Goal: Use online tool/utility: Utilize a website feature to perform a specific function

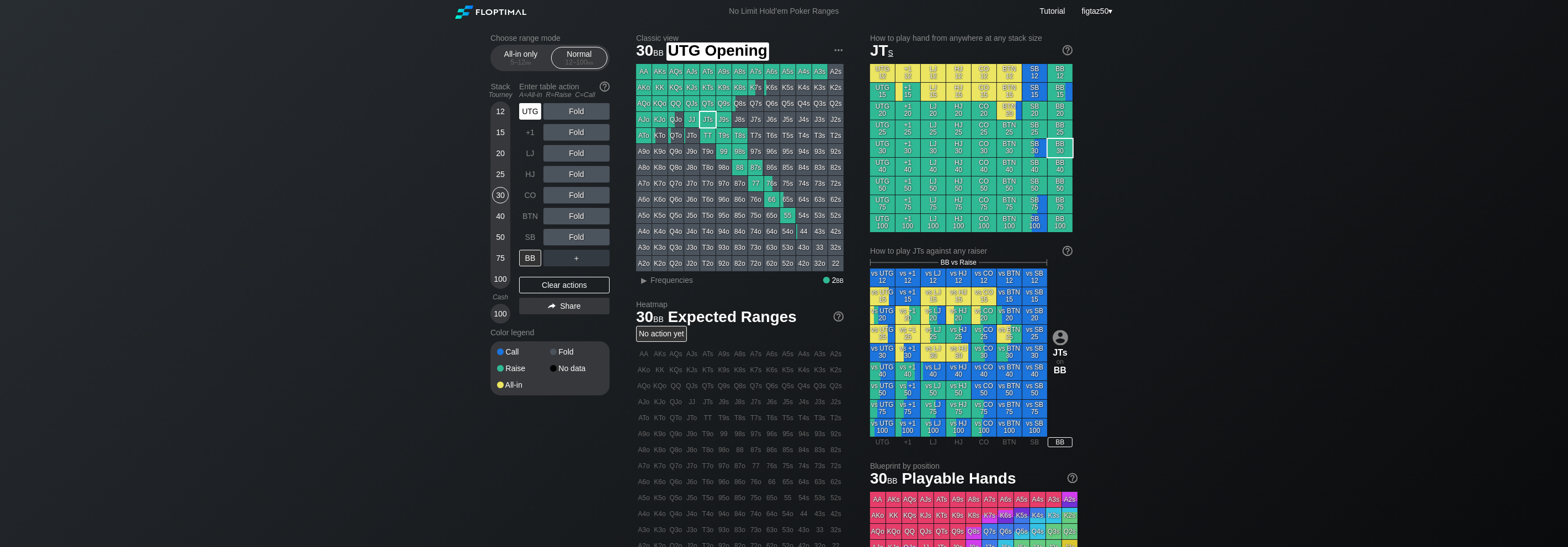
click at [534, 112] on div "UTG" at bounding box center [530, 112] width 22 height 17
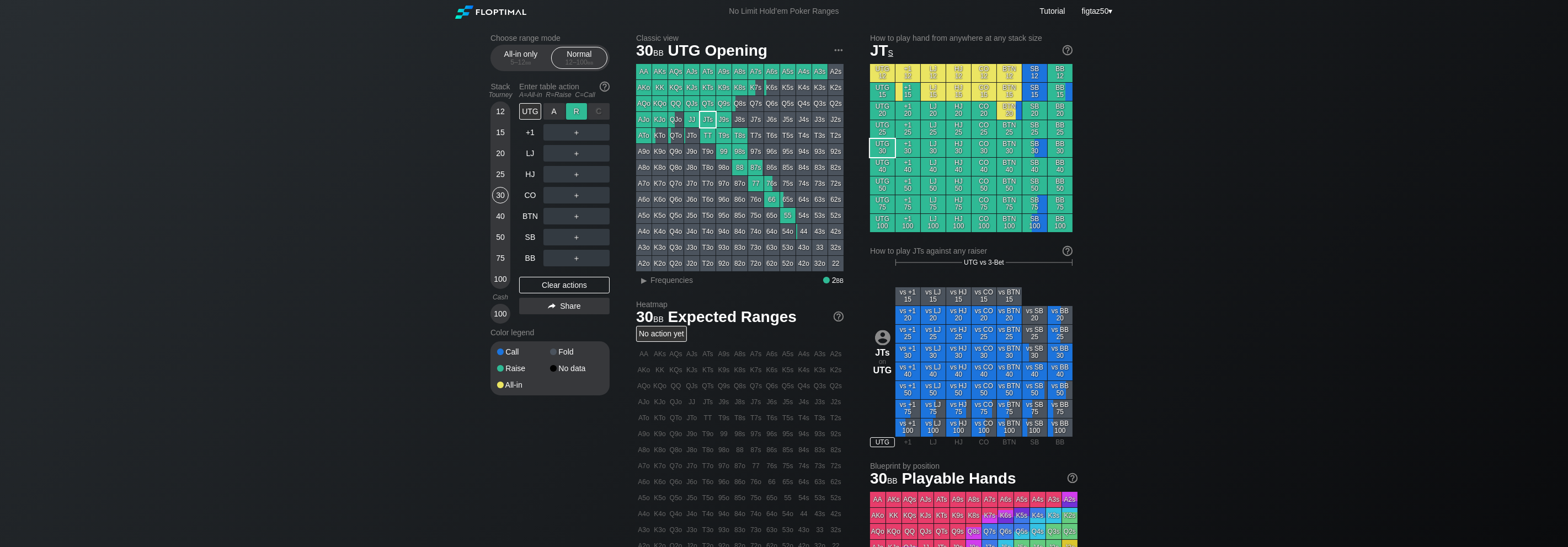
click at [575, 114] on div "R ✕" at bounding box center [576, 112] width 21 height 17
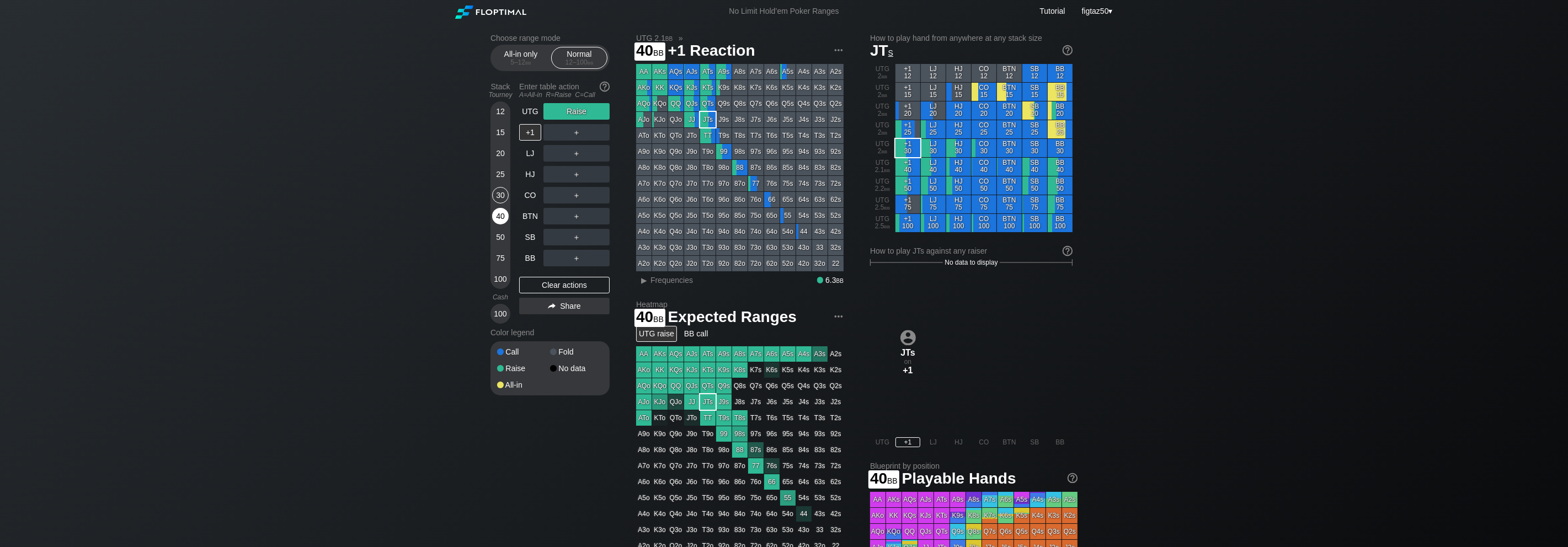
click at [501, 214] on div "40" at bounding box center [501, 217] width 17 height 17
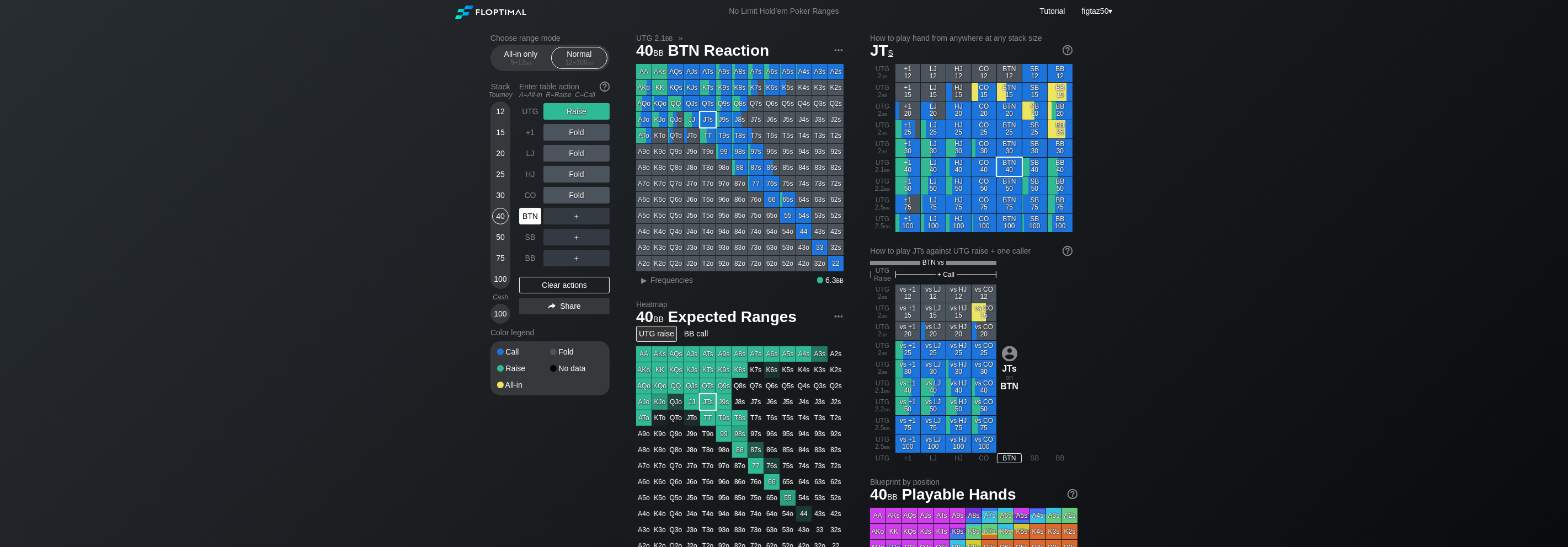
click at [533, 217] on div "BTN" at bounding box center [530, 217] width 22 height 17
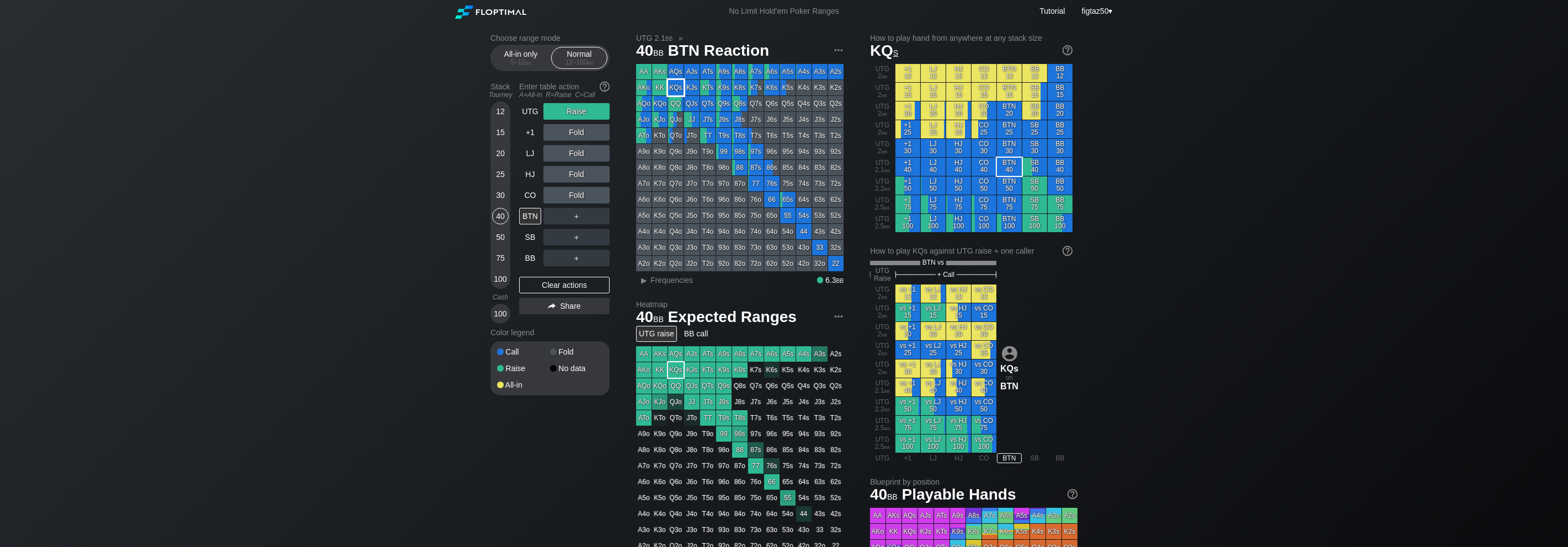
click at [674, 88] on div "KQs" at bounding box center [676, 87] width 15 height 15
click at [534, 219] on div "BTN" at bounding box center [530, 217] width 22 height 17
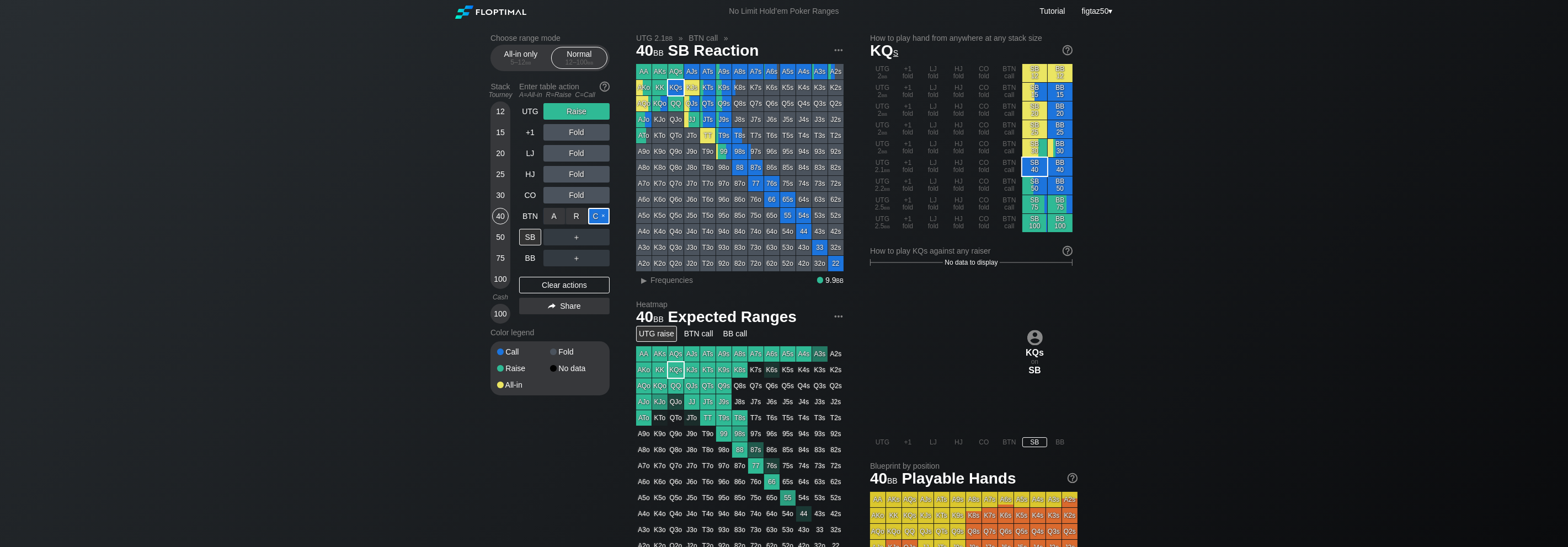
click at [598, 218] on div "C ✕" at bounding box center [598, 217] width 21 height 17
drag, startPoint x: 642, startPoint y: 281, endPoint x: 634, endPoint y: 282, distance: 8.1
click at [642, 281] on div "▸" at bounding box center [644, 280] width 14 height 14
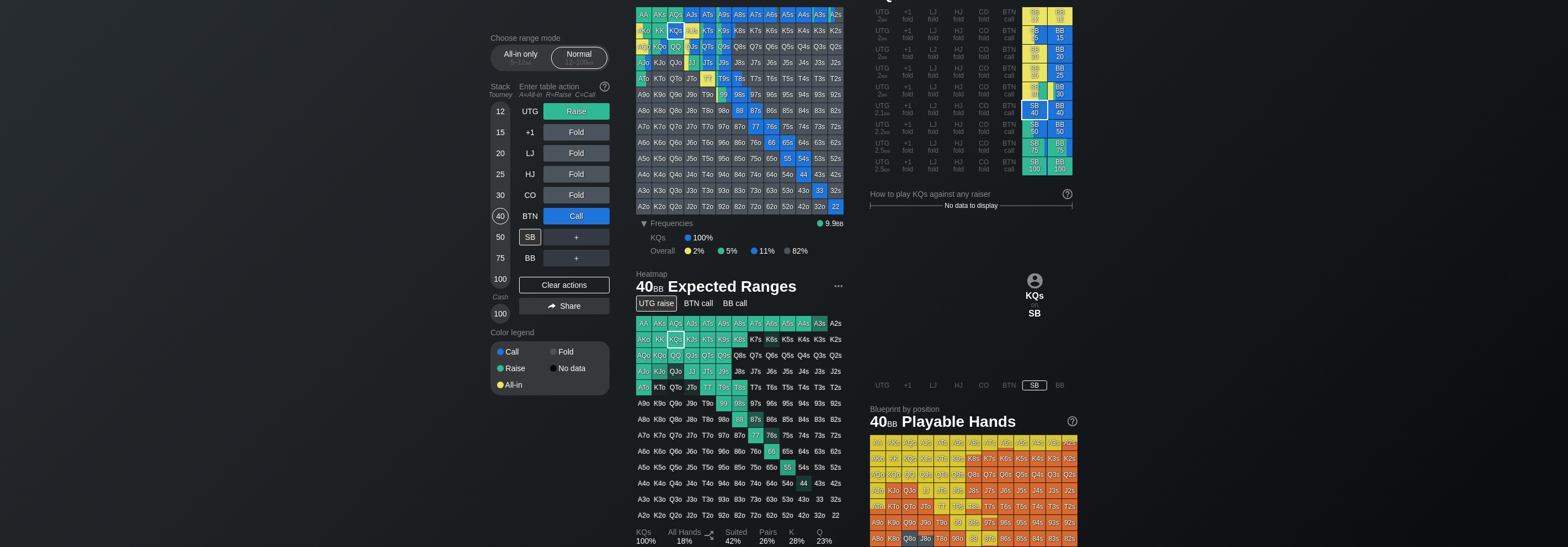
scroll to position [59, 0]
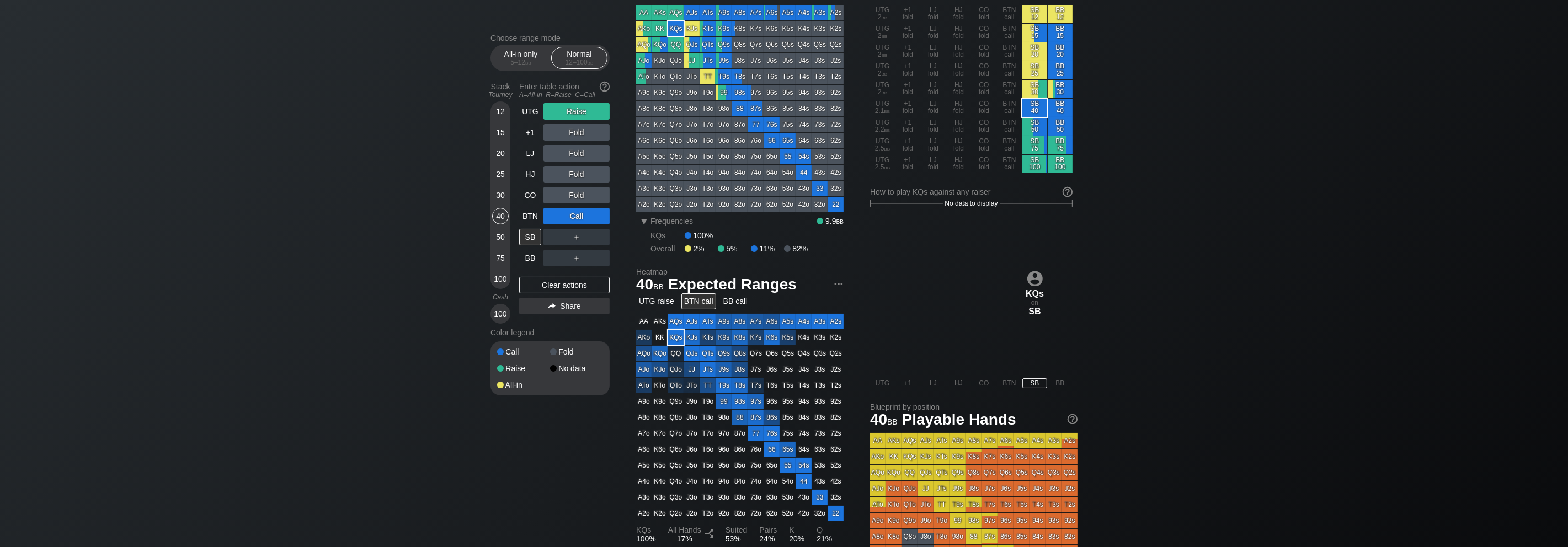
click at [701, 301] on div "BTN call" at bounding box center [698, 301] width 35 height 16
click at [550, 282] on div "Clear actions" at bounding box center [564, 285] width 91 height 17
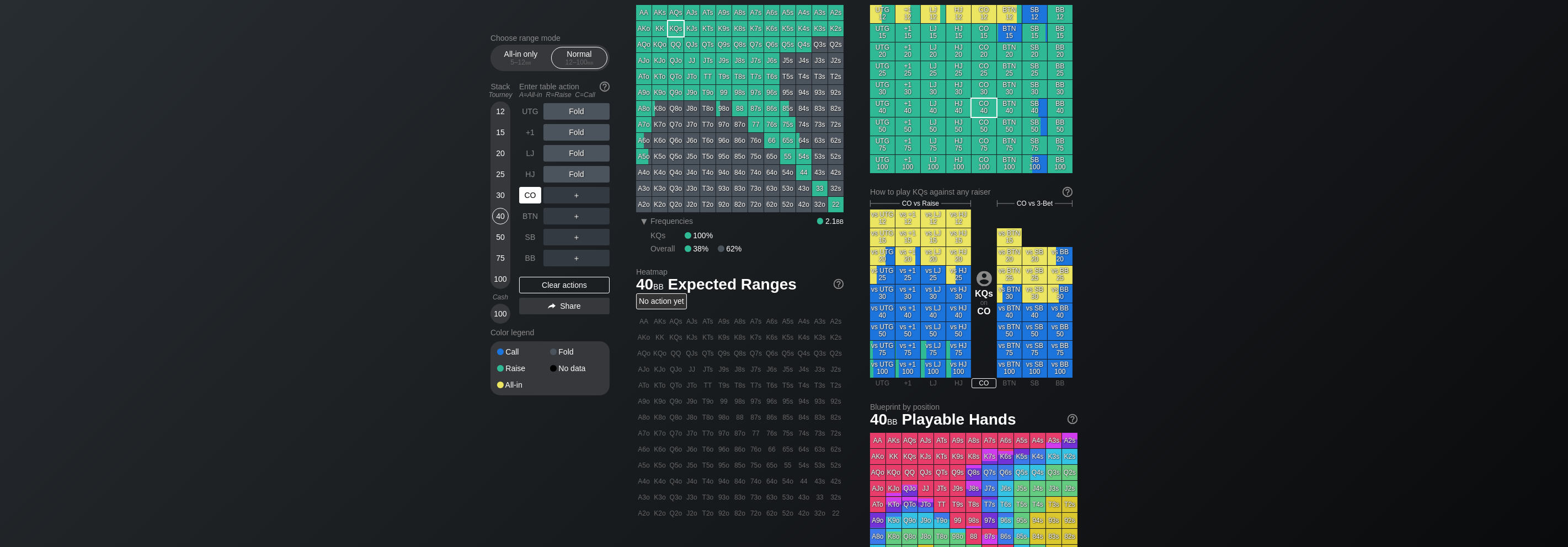
click at [533, 200] on div "CO" at bounding box center [530, 196] width 22 height 17
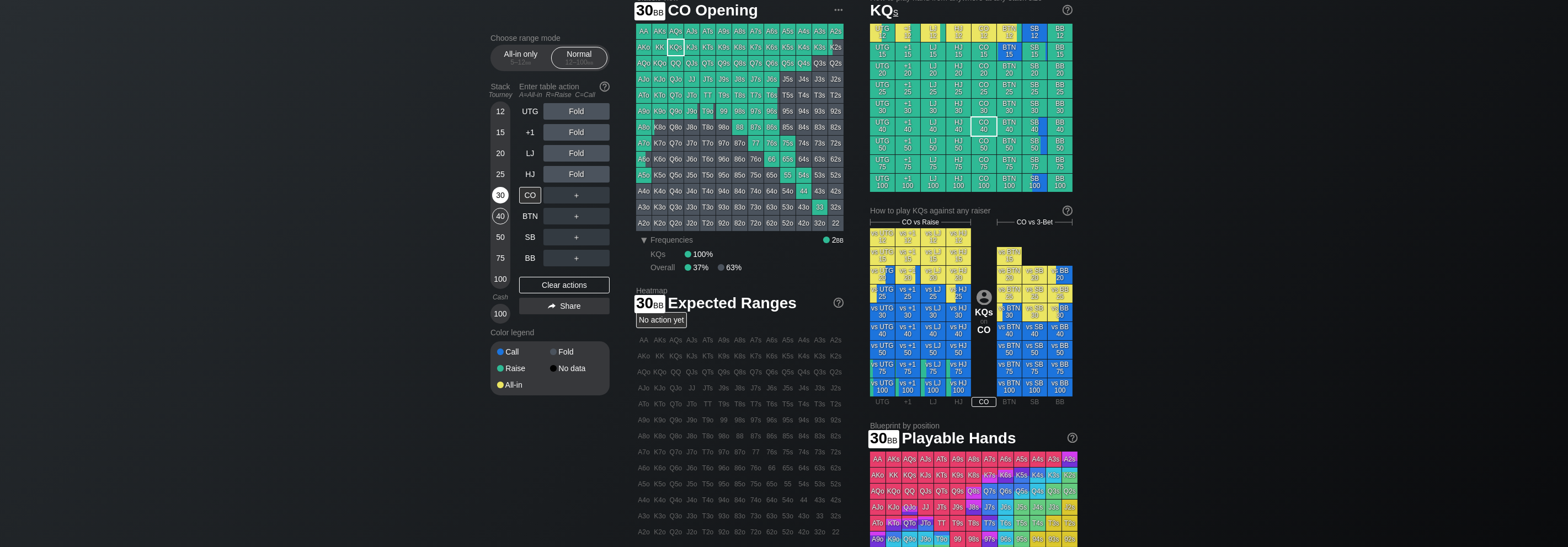
scroll to position [36, 0]
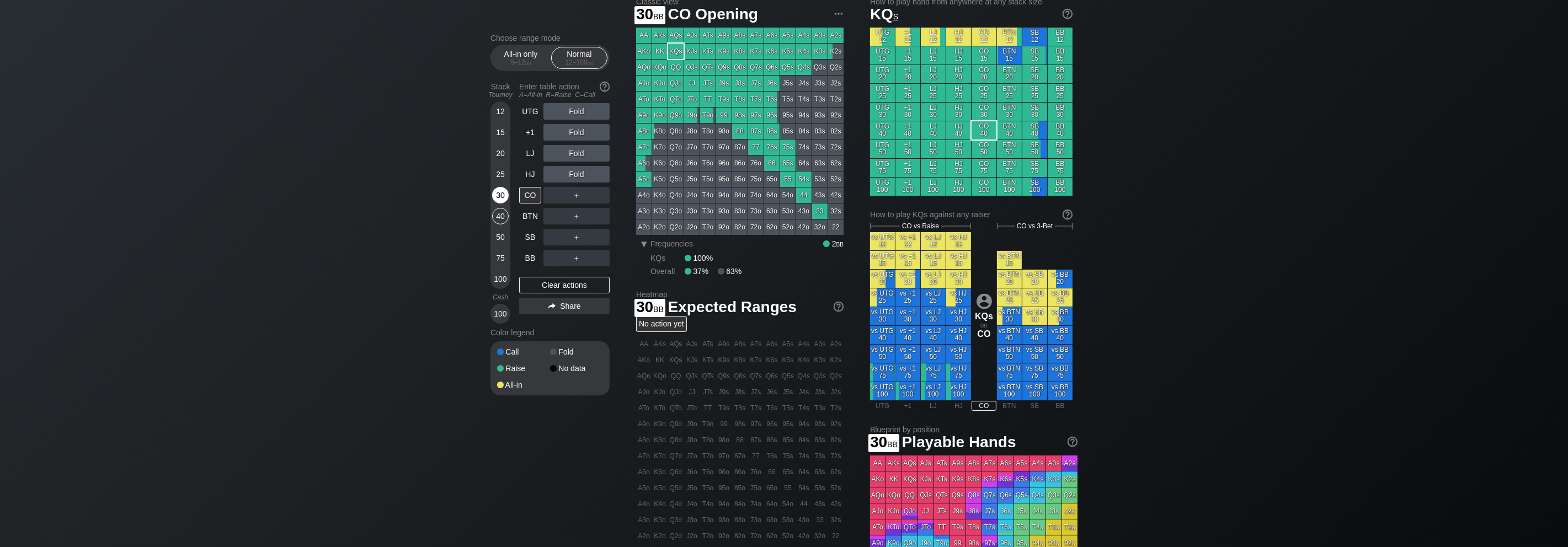
click at [502, 198] on div "30" at bounding box center [501, 196] width 17 height 17
click at [572, 174] on div "R ✕" at bounding box center [576, 174] width 21 height 17
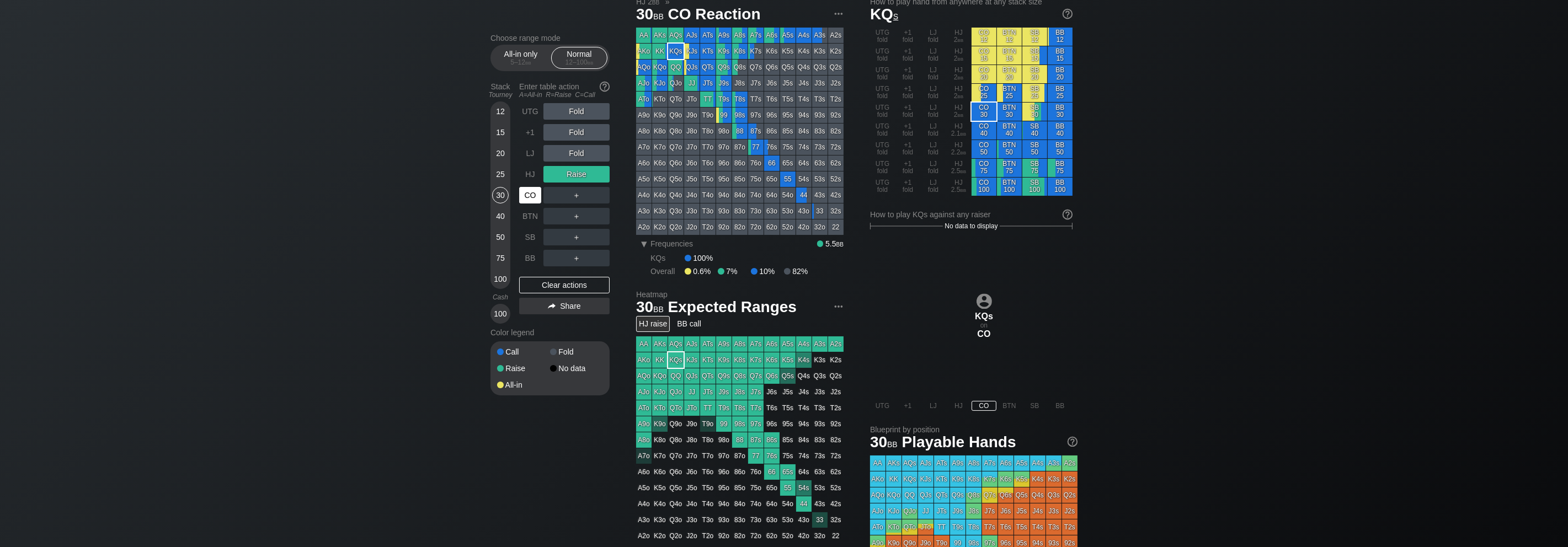
click at [534, 196] on div "CO" at bounding box center [530, 196] width 22 height 17
